Goal: Task Accomplishment & Management: Use online tool/utility

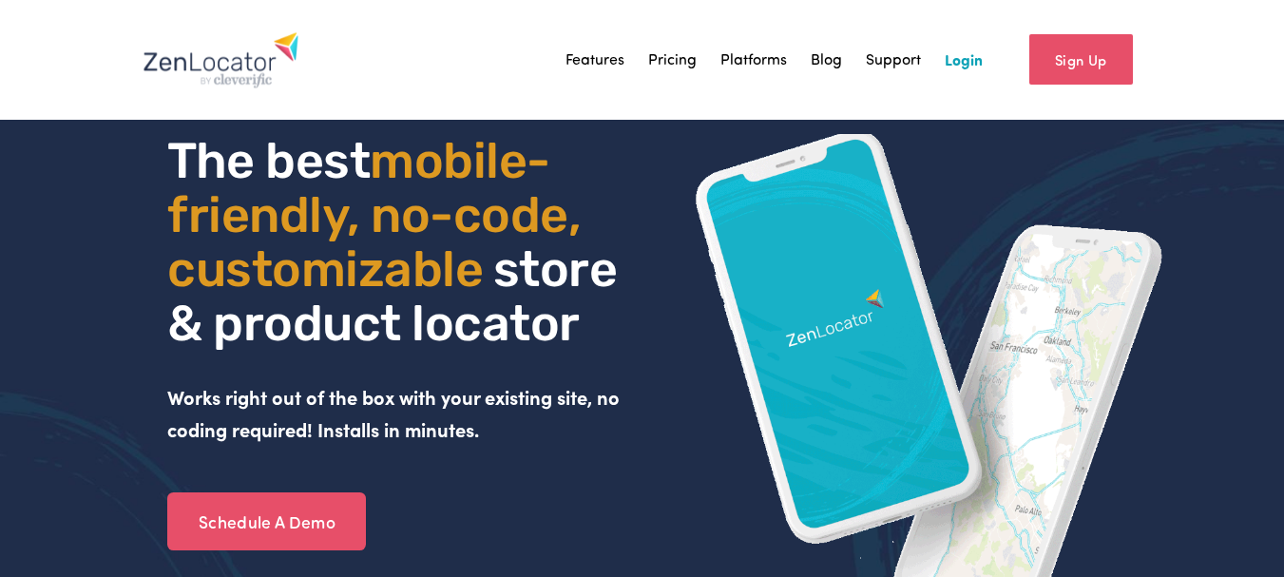
click at [955, 65] on link "Login" at bounding box center [964, 60] width 38 height 29
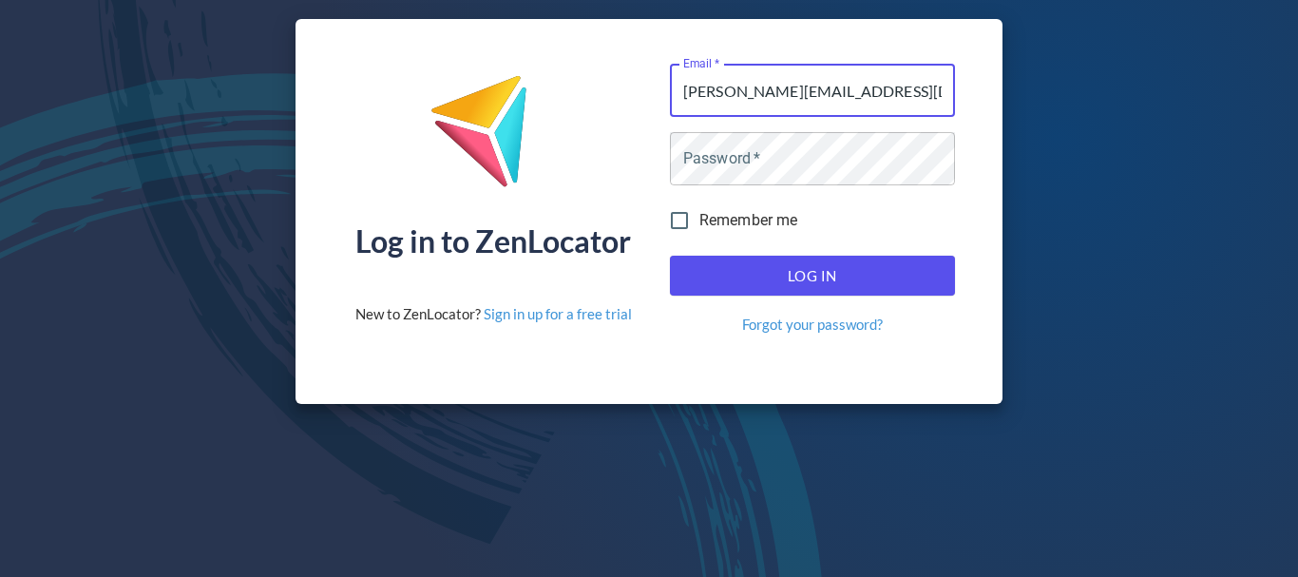
type input "steve@gippslandjersey.com.au"
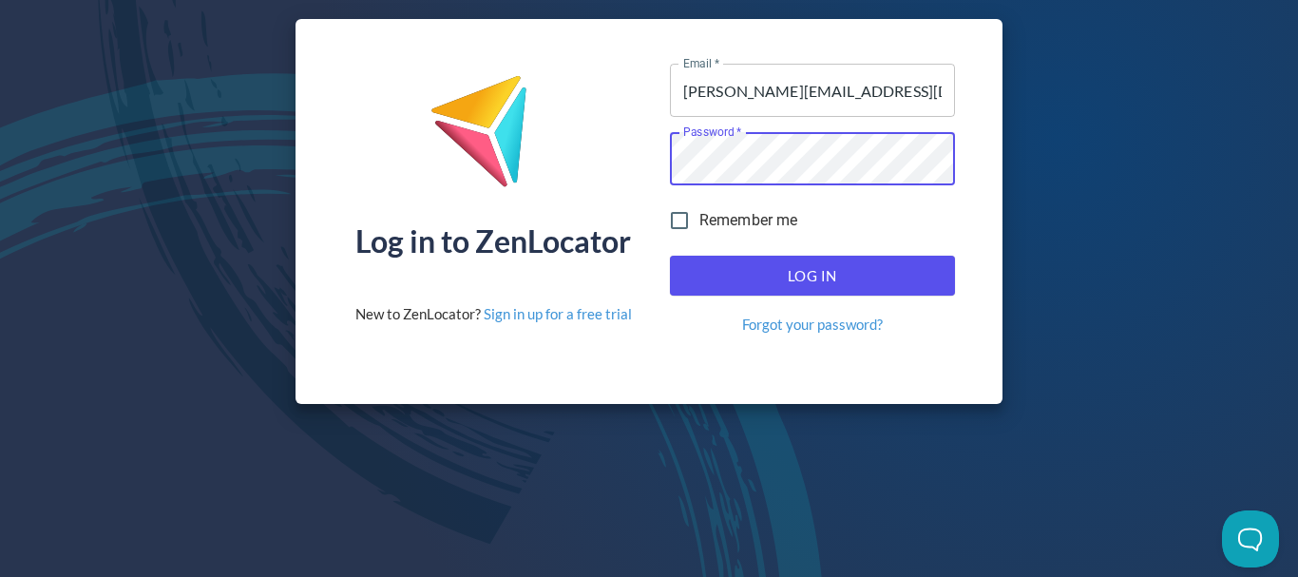
click at [795, 272] on span "Log In" at bounding box center [812, 275] width 243 height 25
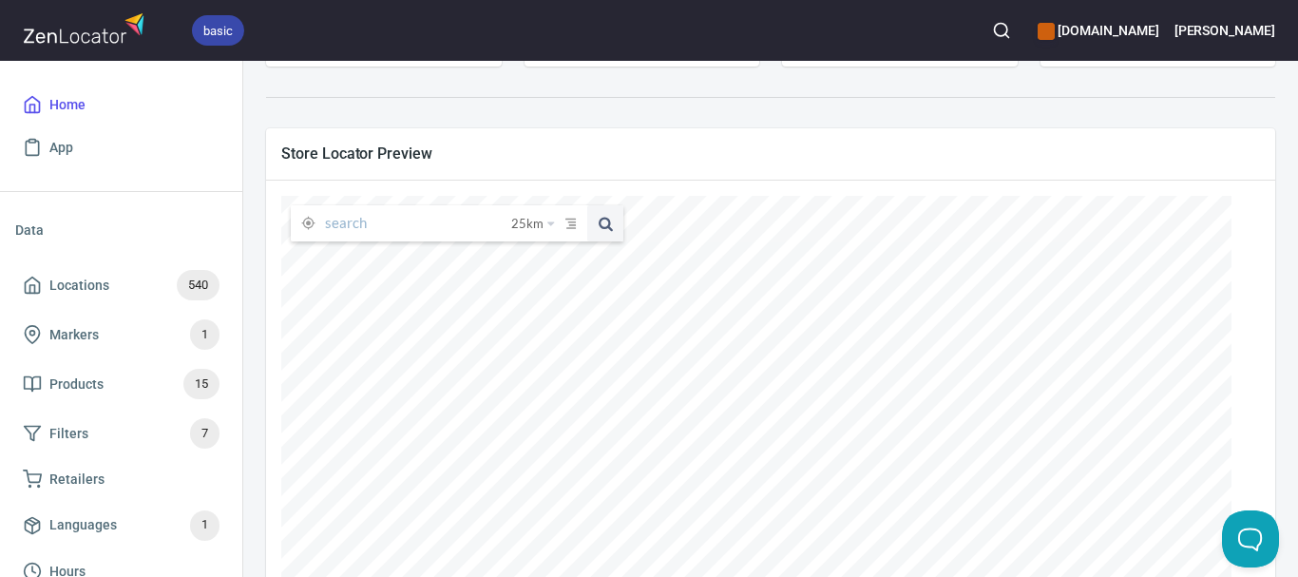
scroll to position [285, 0]
click at [463, 227] on input "text" at bounding box center [418, 219] width 186 height 36
paste input "The Don Deli"
type input "The Don Deli"
click at [587, 201] on button at bounding box center [605, 219] width 36 height 36
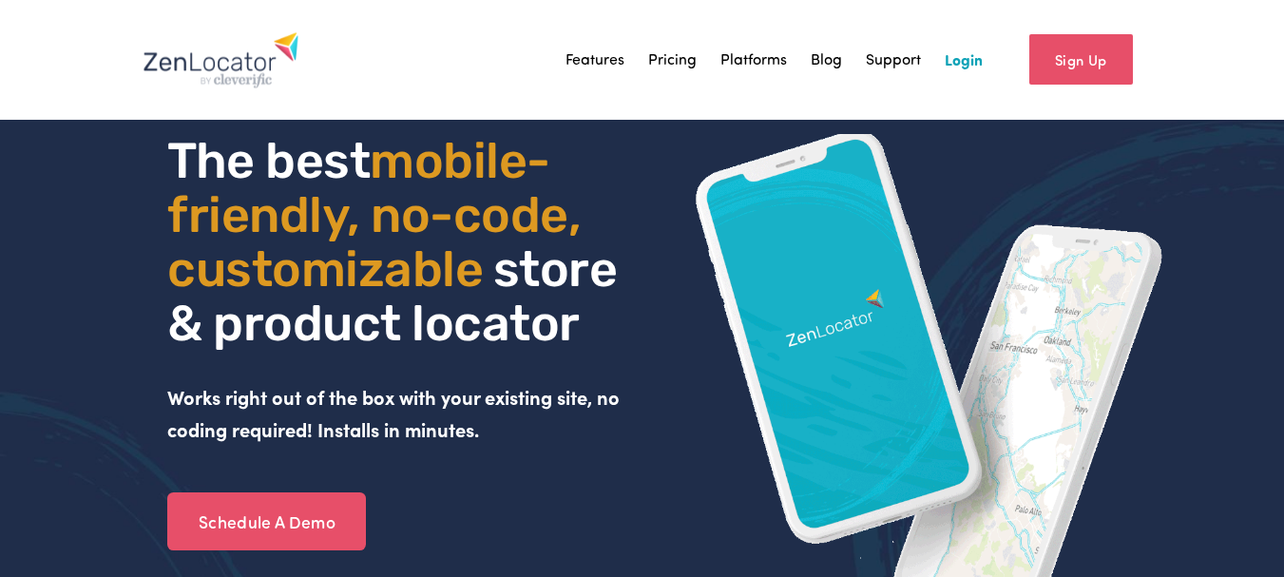
click at [947, 61] on link "Login" at bounding box center [964, 60] width 38 height 29
